Goal: Task Accomplishment & Management: Complete application form

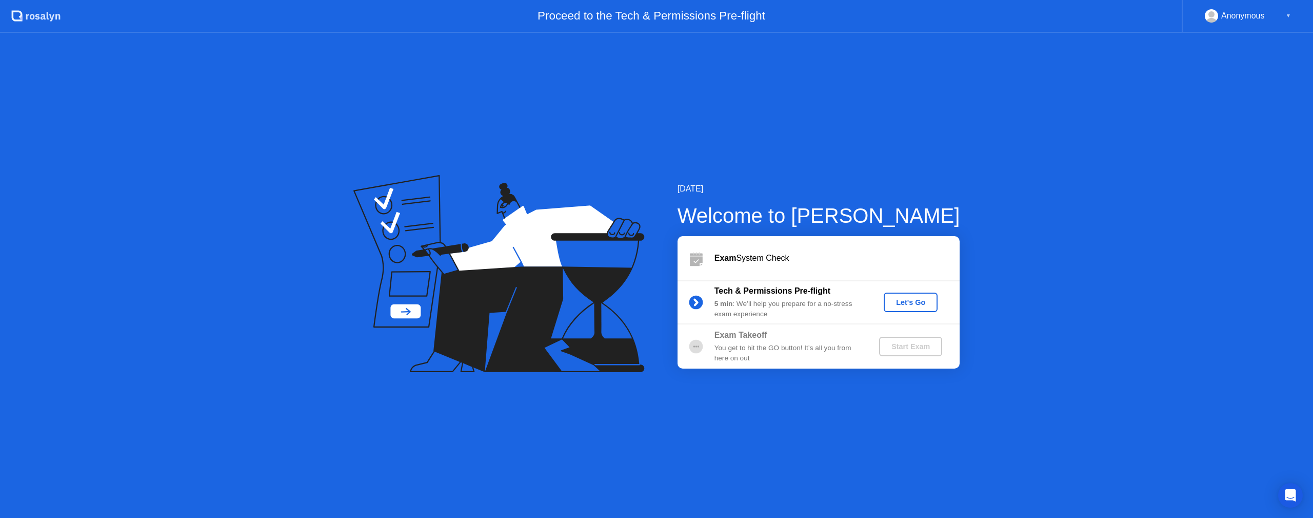
click at [912, 296] on button "Let's Go" at bounding box center [911, 301] width 54 height 19
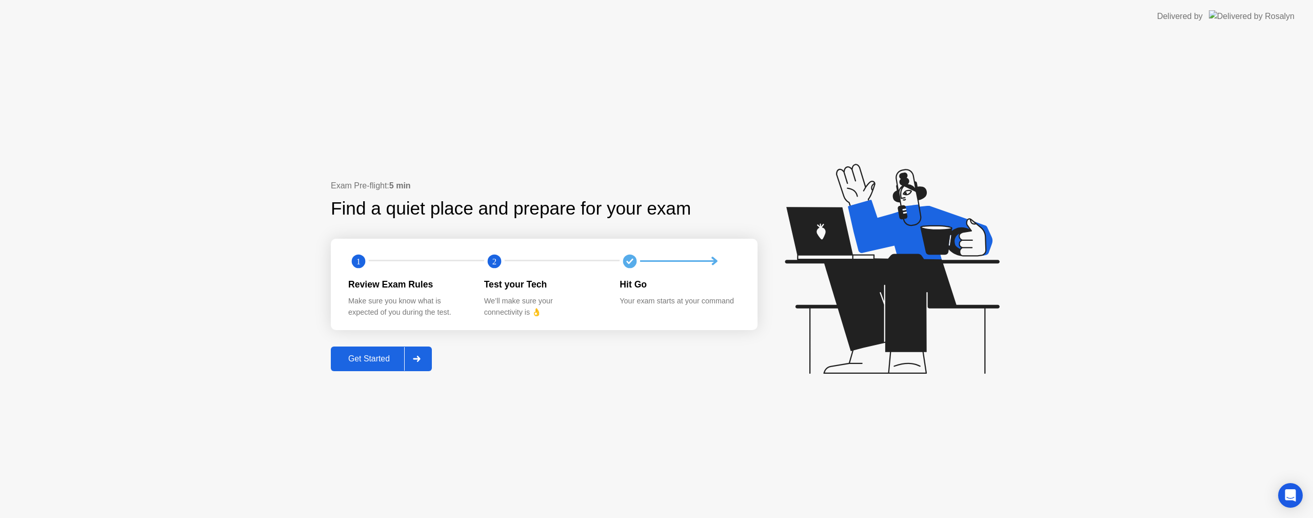
click at [378, 357] on div "Get Started" at bounding box center [369, 358] width 70 height 9
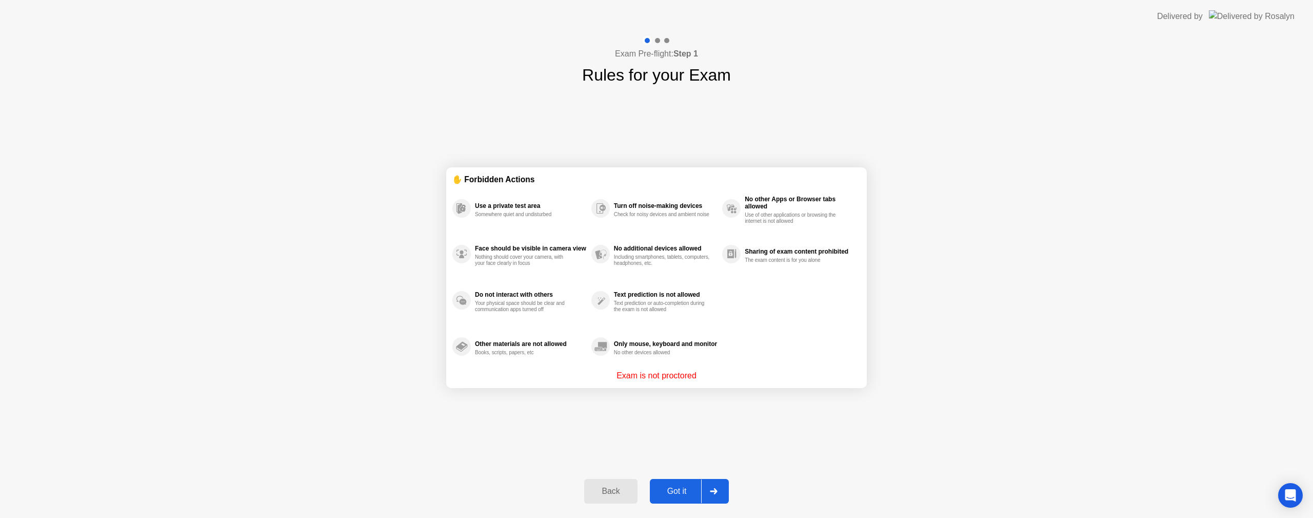
click at [684, 487] on div "Got it" at bounding box center [677, 490] width 48 height 9
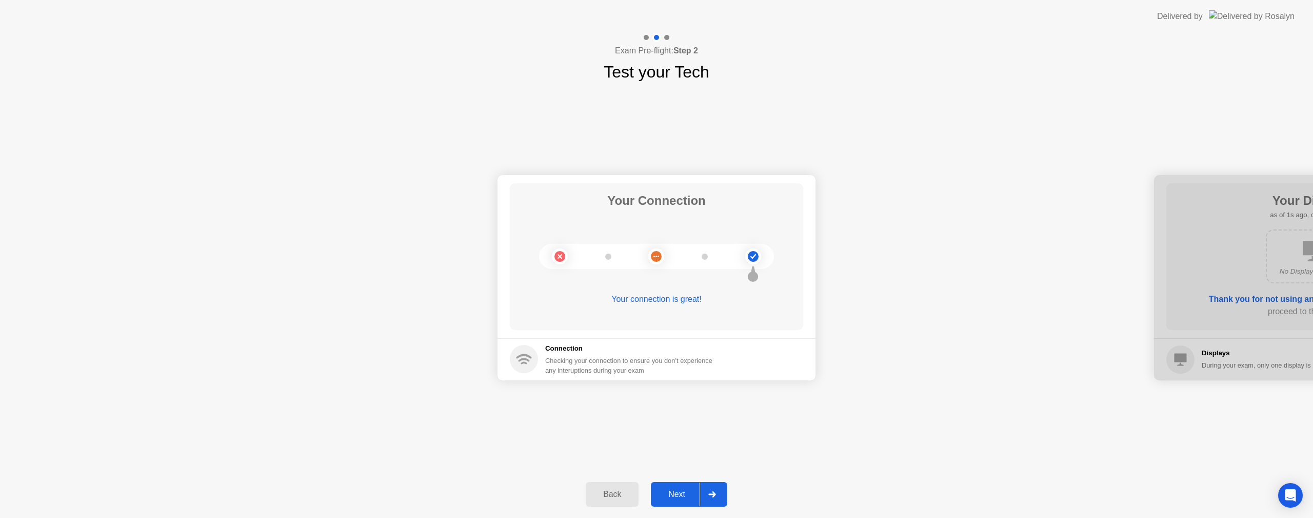
click at [679, 495] on div "Next" at bounding box center [677, 493] width 46 height 9
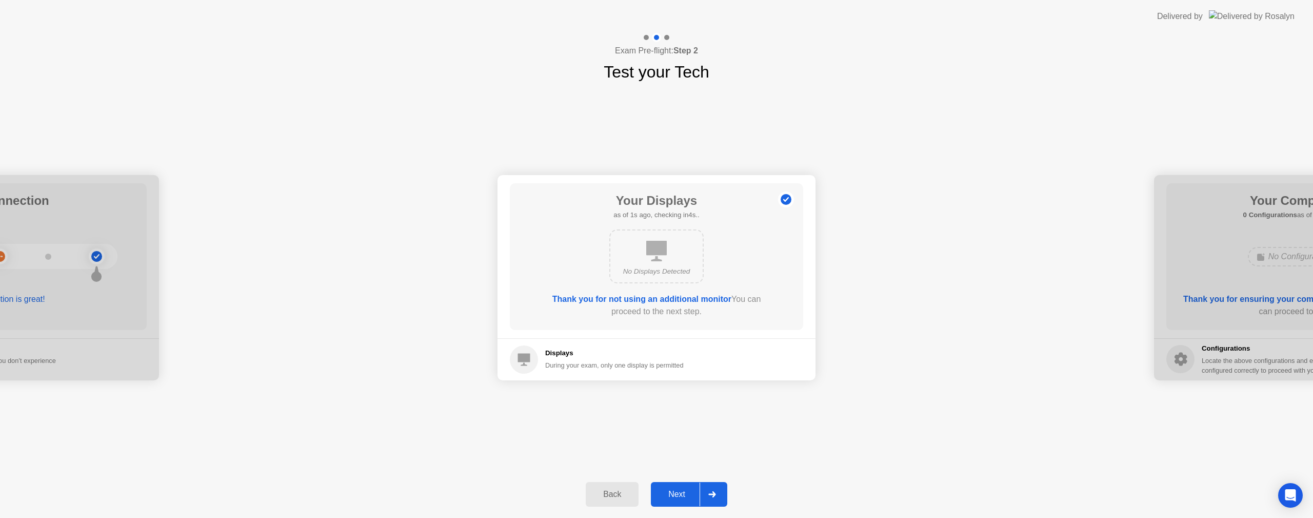
click at [679, 495] on div "Next" at bounding box center [677, 493] width 46 height 9
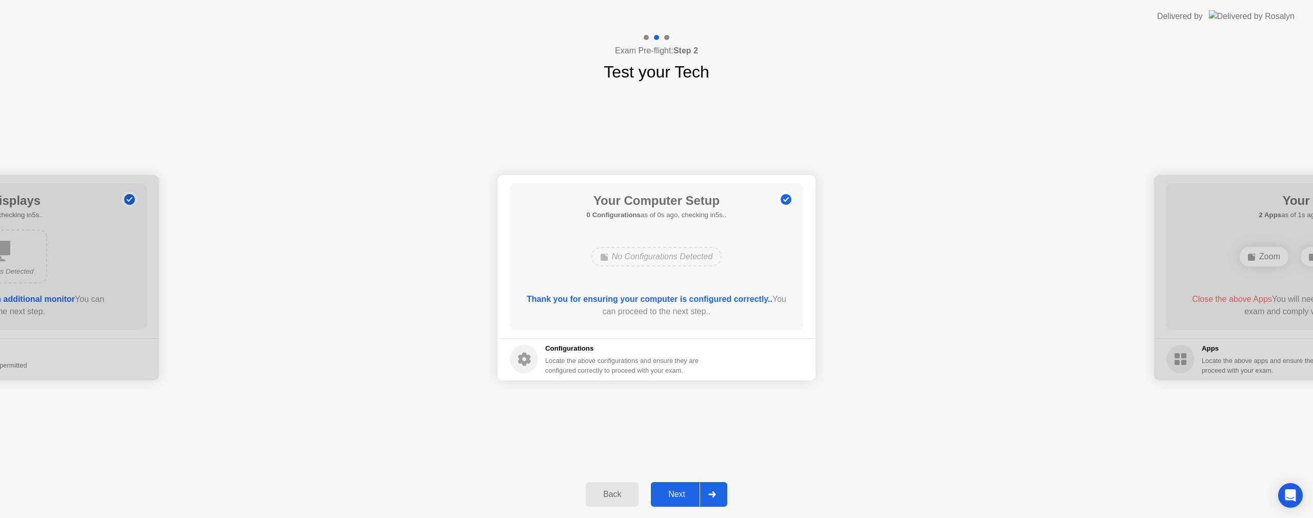
click at [679, 495] on div "Next" at bounding box center [677, 493] width 46 height 9
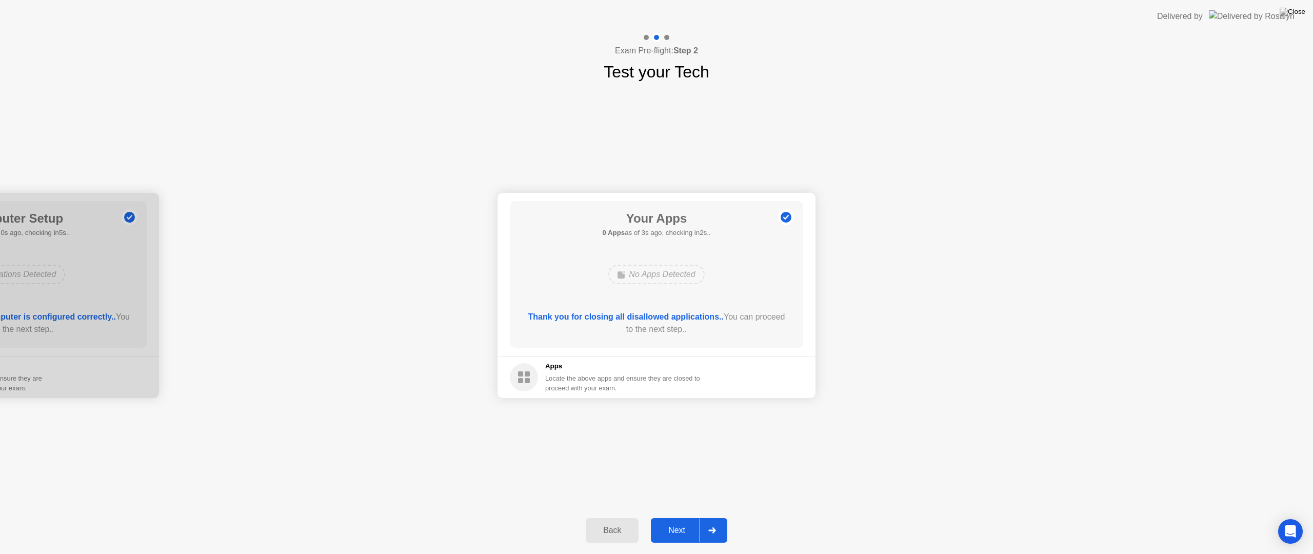
click at [673, 517] on div "Next" at bounding box center [677, 530] width 46 height 9
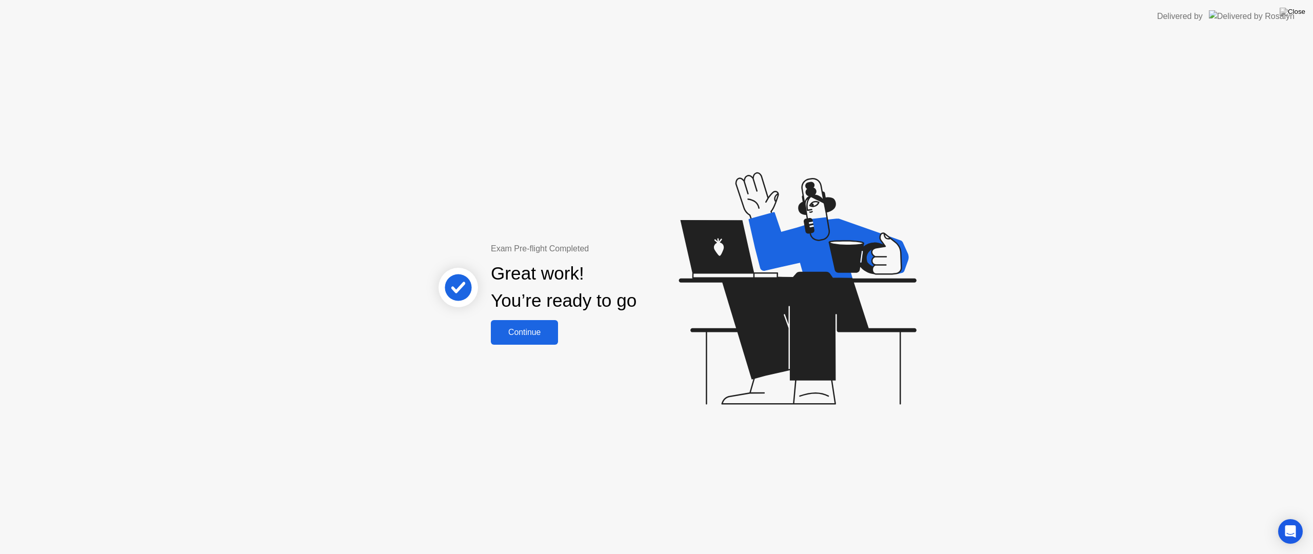
click at [509, 337] on div "Continue" at bounding box center [524, 332] width 61 height 9
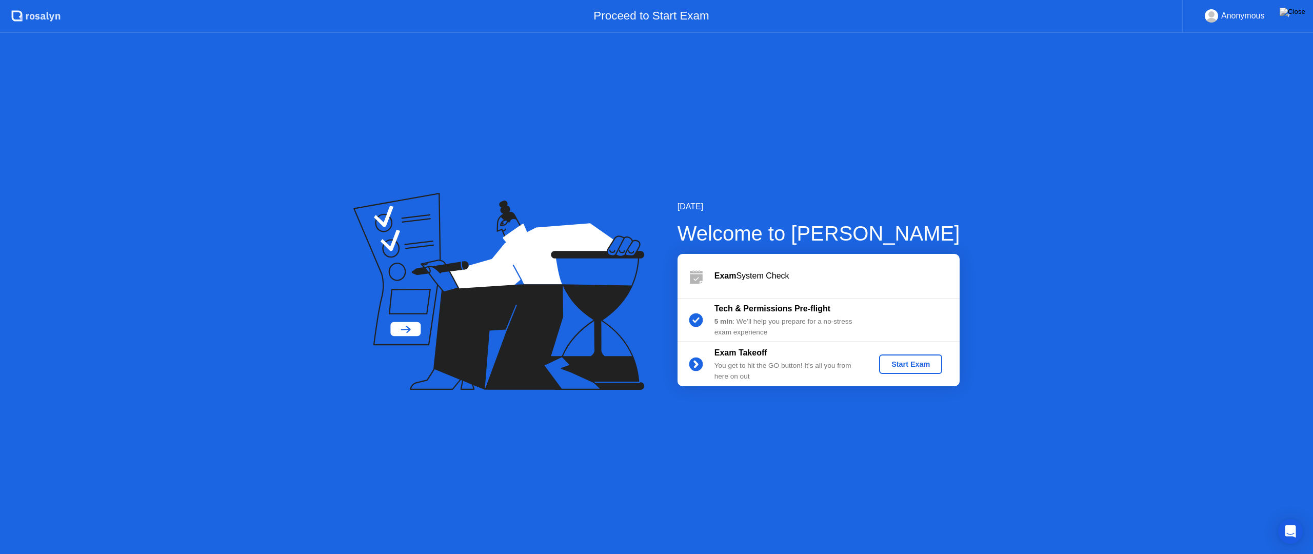
click at [908, 364] on div "Start Exam" at bounding box center [911, 364] width 55 height 8
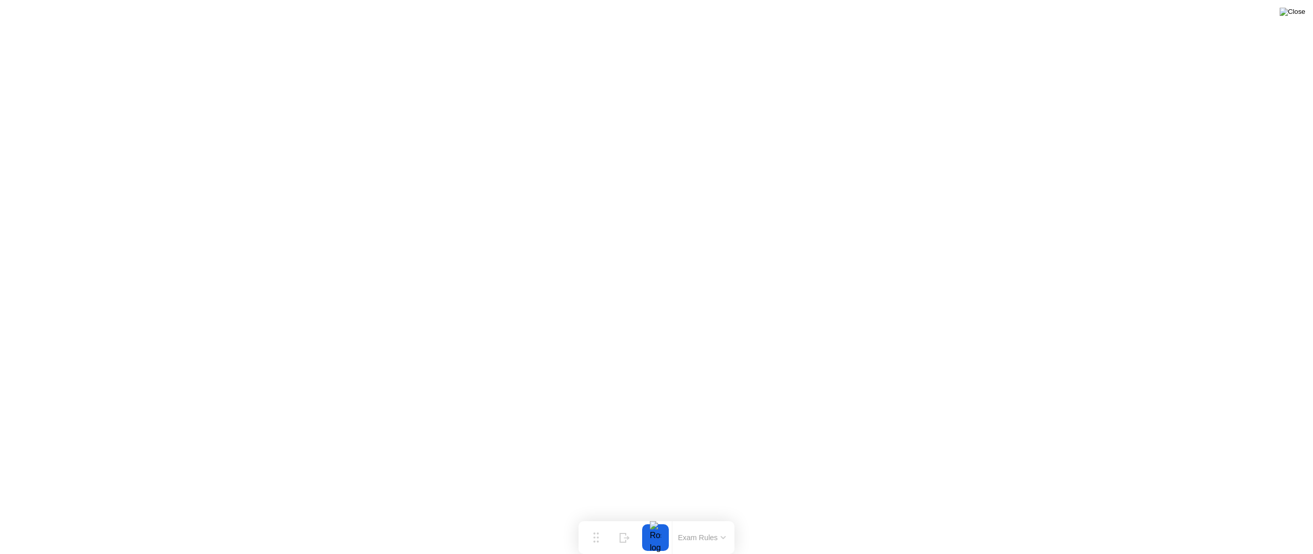
click at [1302, 8] on img at bounding box center [1293, 12] width 26 height 8
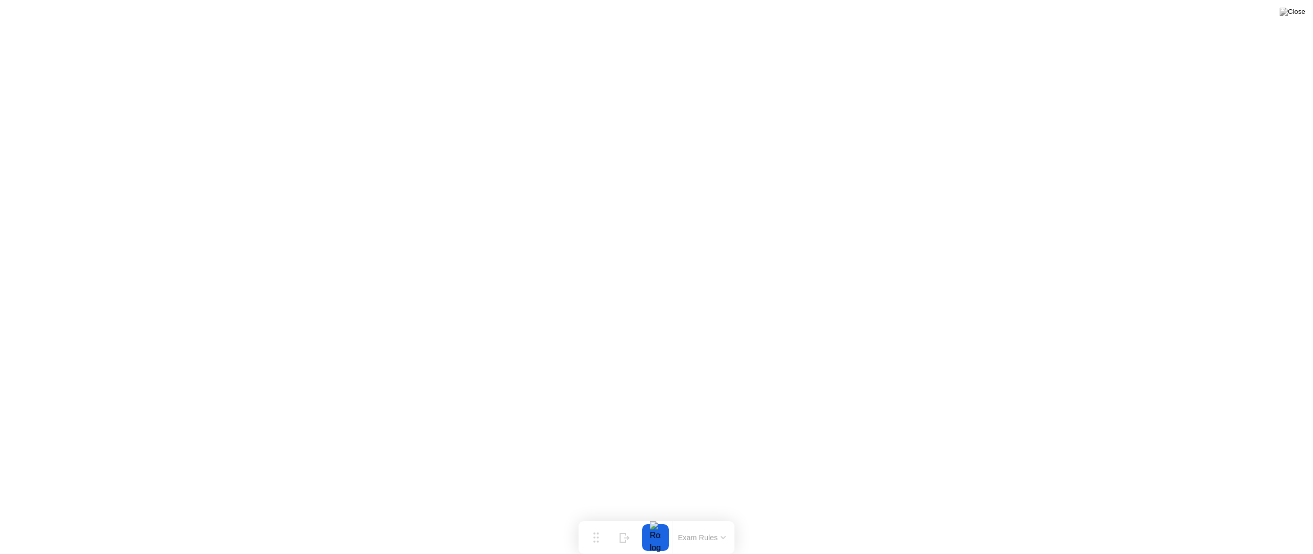
click at [699, 517] on button "Exam Rules" at bounding box center [702, 537] width 54 height 9
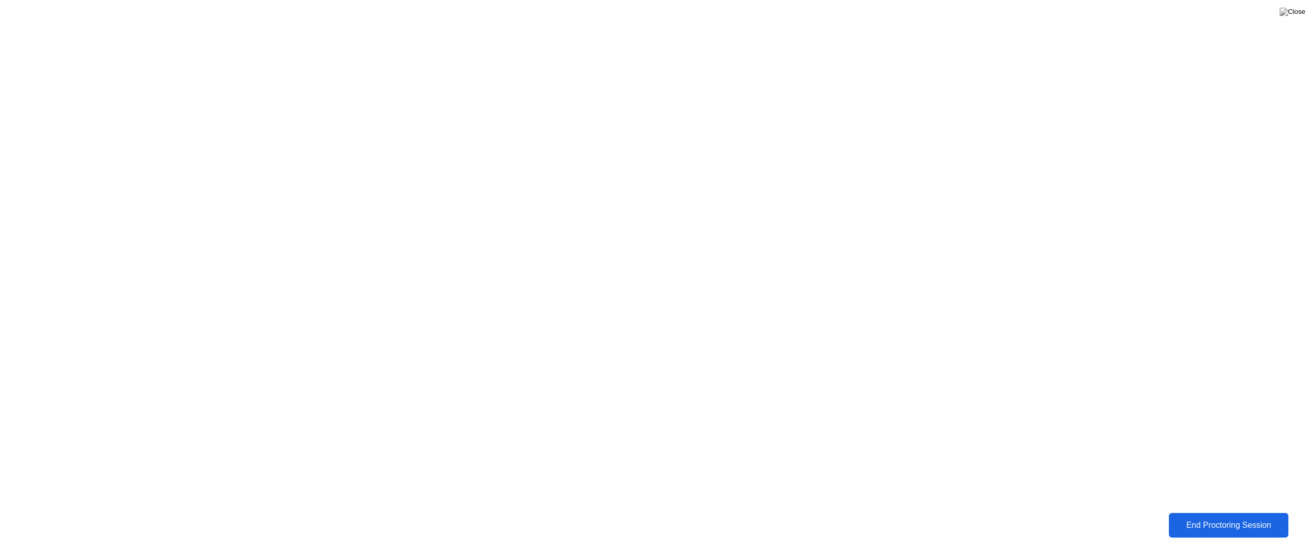
click at [1192, 517] on div "End Proctoring Session" at bounding box center [1229, 525] width 114 height 9
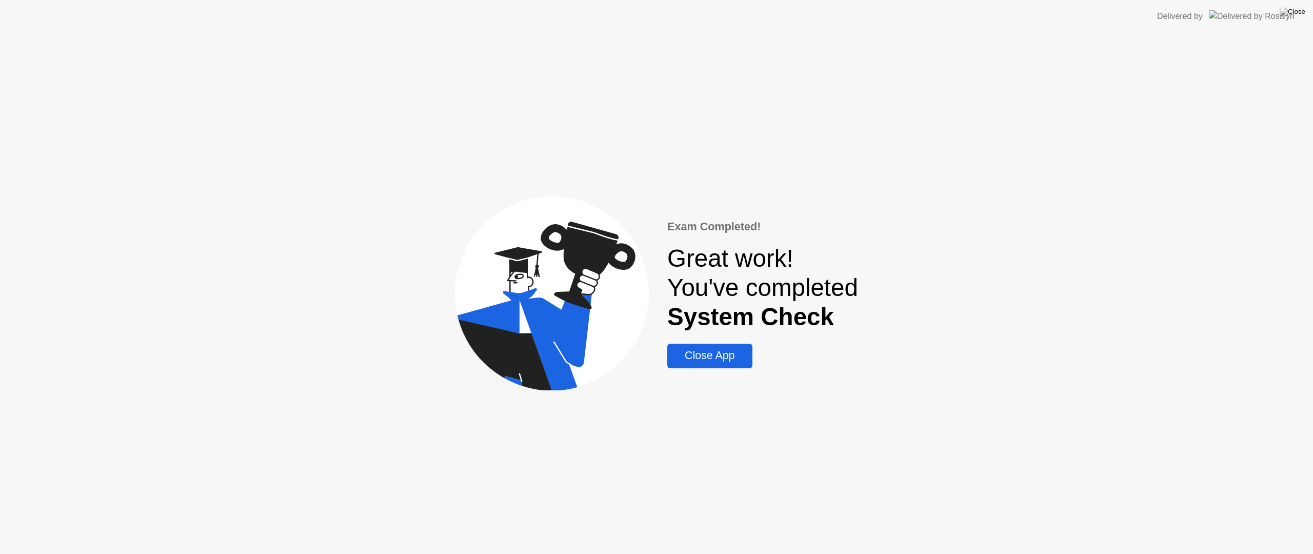
click at [691, 358] on div "Close App" at bounding box center [710, 355] width 79 height 13
